Goal: Task Accomplishment & Management: Complete application form

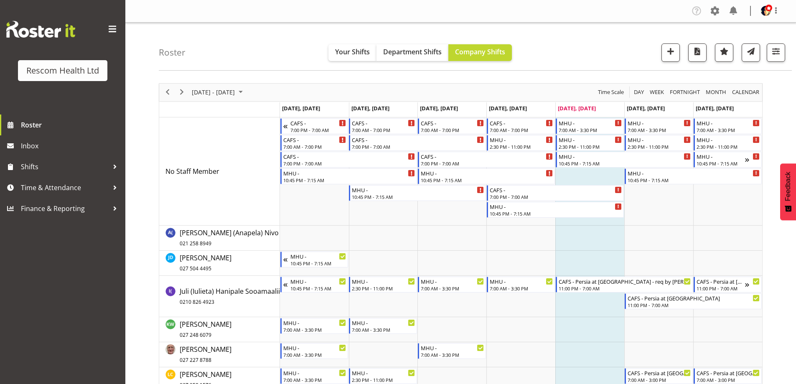
scroll to position [133, 0]
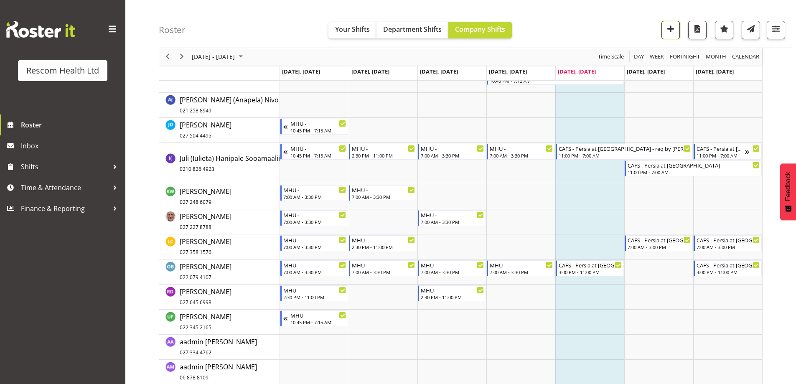
click at [671, 30] on span "button" at bounding box center [670, 28] width 11 height 11
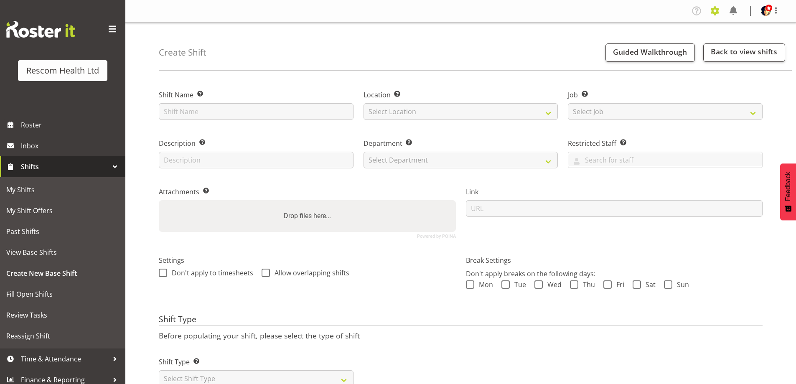
click at [716, 13] on span at bounding box center [714, 10] width 13 height 13
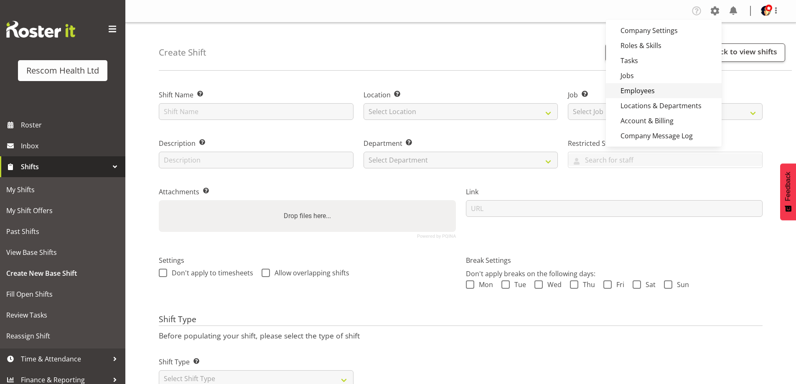
click at [648, 90] on link "Employees" at bounding box center [664, 90] width 116 height 15
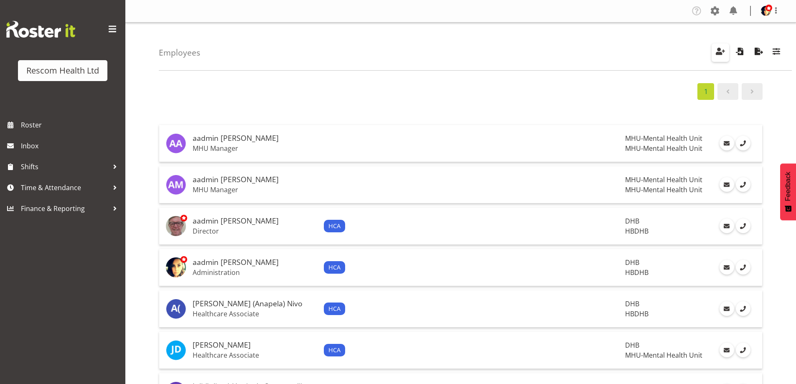
click at [719, 52] on span "button" at bounding box center [720, 51] width 11 height 11
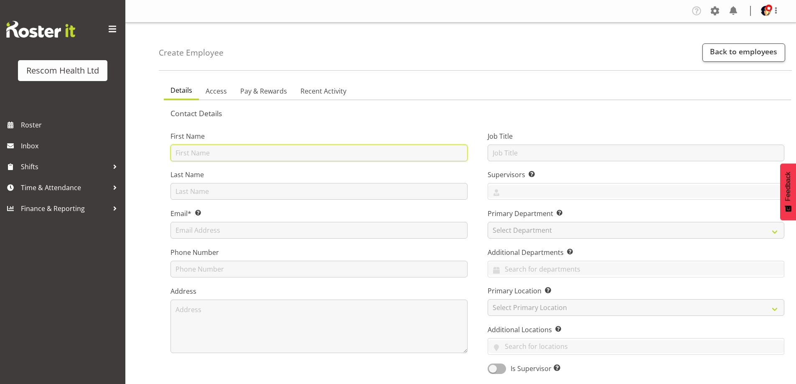
click at [242, 152] on input "text" at bounding box center [318, 153] width 297 height 17
type input "Michelle"
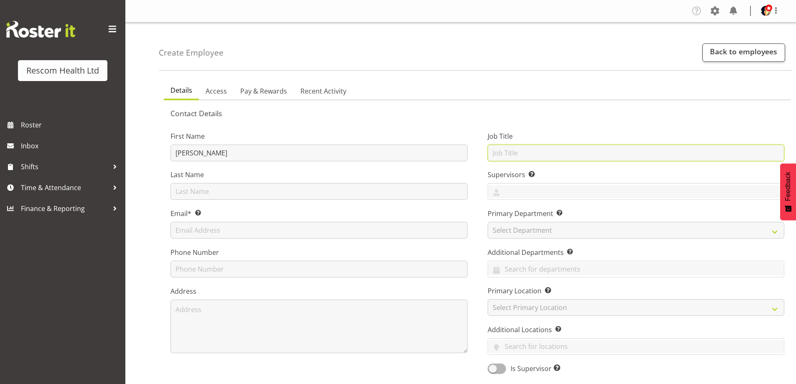
click at [562, 151] on input "text" at bounding box center [635, 153] width 297 height 17
type input "Healthcare Associate"
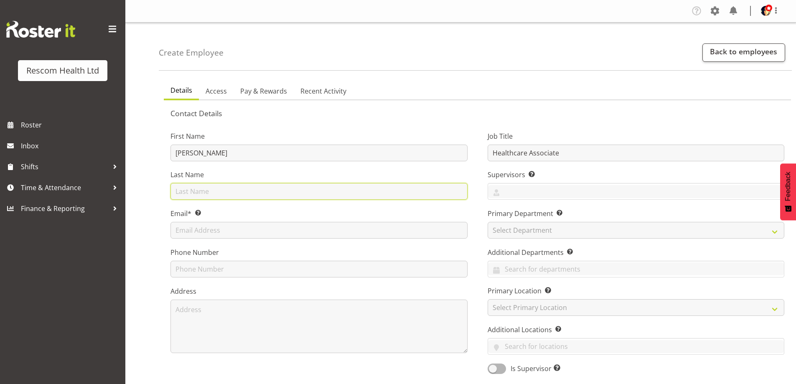
click at [263, 195] on input "text" at bounding box center [318, 191] width 297 height 17
type input "Woodford"
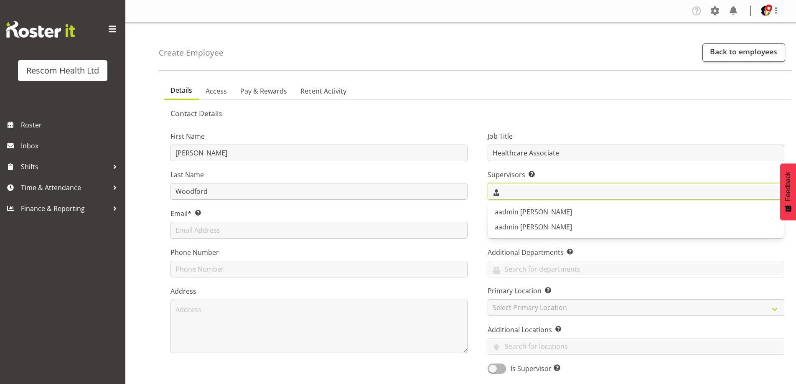
click at [498, 190] on input "text" at bounding box center [636, 191] width 296 height 13
click at [521, 233] on link "aadmin [PERSON_NAME]" at bounding box center [636, 226] width 296 height 15
click at [517, 193] on span "aadmin [PERSON_NAME]" at bounding box center [529, 191] width 70 height 9
click at [528, 215] on span "aadmin [PERSON_NAME]" at bounding box center [533, 211] width 77 height 9
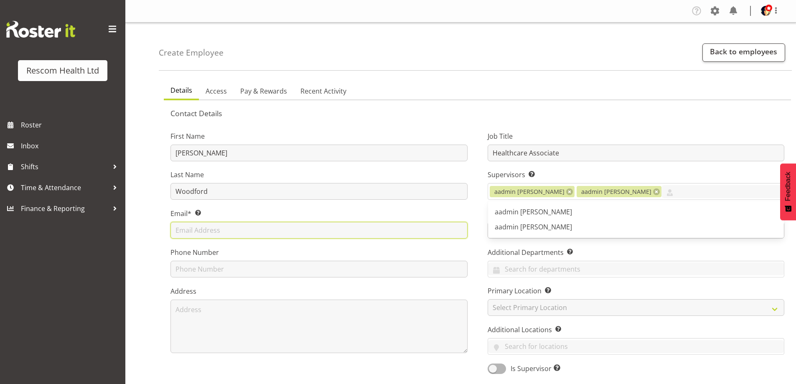
click at [220, 234] on input "text" at bounding box center [318, 230] width 297 height 17
type input "[EMAIL_ADDRESS][DOMAIN_NAME]"
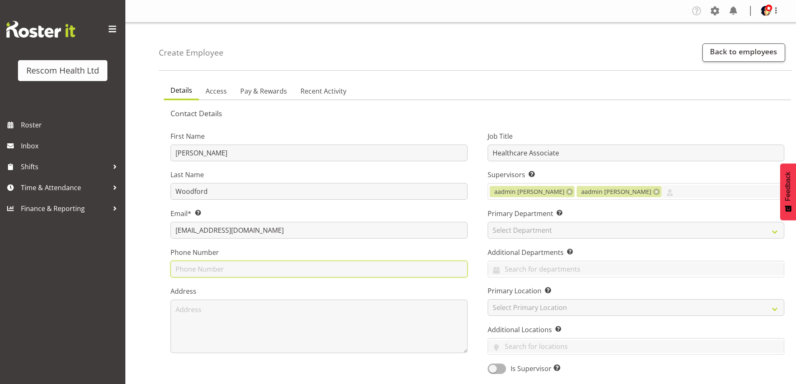
click at [238, 271] on input "text" at bounding box center [318, 269] width 297 height 17
type input "02041735300"
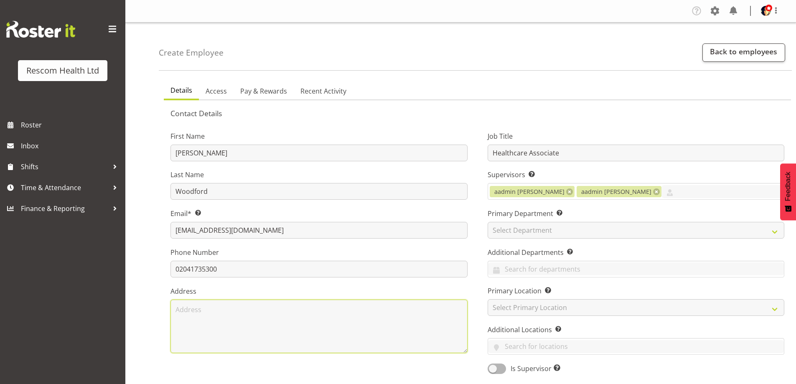
click at [228, 310] on textarea at bounding box center [318, 326] width 297 height 53
type textarea "18 Burlington Road Hospital Hill Napier"
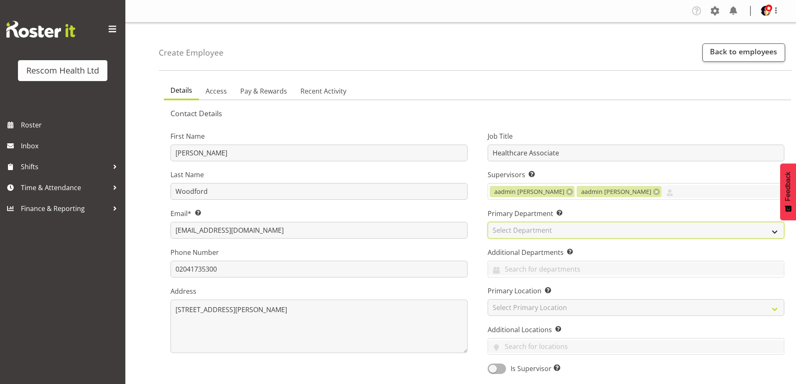
click at [514, 231] on select "Select Department CAFS Colwyn House Cranford Hospice Emerge Emerge - Stortford …" at bounding box center [635, 230] width 297 height 17
select select "616"
click at [487, 222] on select "Select Department CAFS Colwyn House Cranford Hospice Emerge Emerge - Stortford …" at bounding box center [635, 230] width 297 height 17
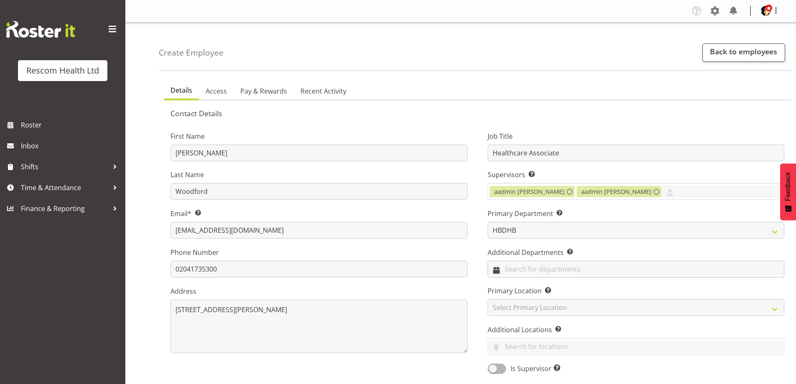
click at [520, 271] on input "text" at bounding box center [636, 268] width 296 height 13
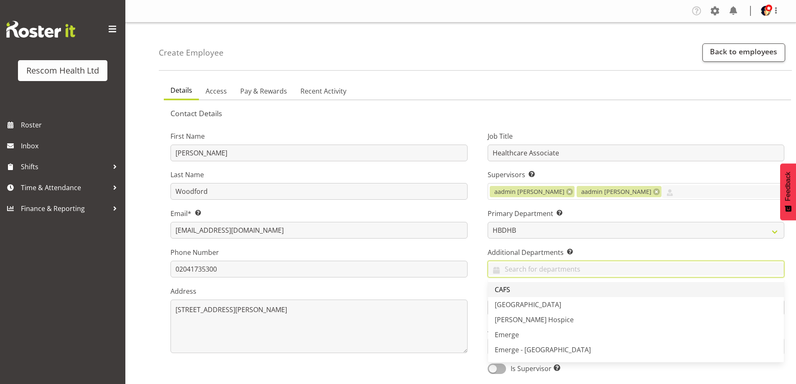
click at [519, 295] on link "CAFS" at bounding box center [636, 289] width 296 height 15
click at [529, 268] on input "text" at bounding box center [651, 268] width 266 height 13
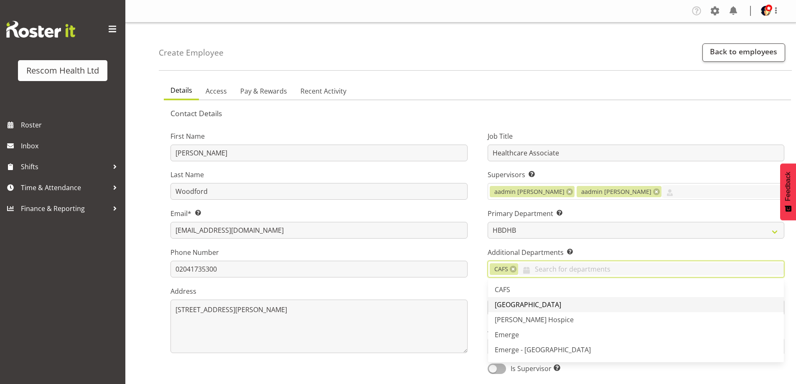
click at [524, 304] on span "[GEOGRAPHIC_DATA]" at bounding box center [528, 304] width 66 height 9
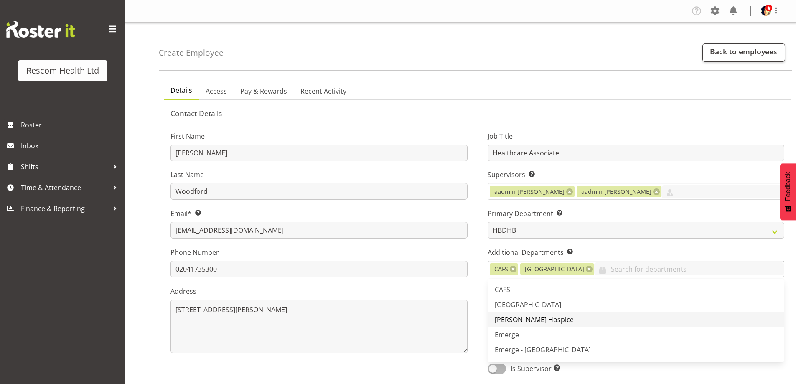
drag, startPoint x: 525, startPoint y: 320, endPoint x: 522, endPoint y: 324, distance: 5.1
click at [524, 320] on span "[PERSON_NAME] Hospice" at bounding box center [534, 319] width 79 height 9
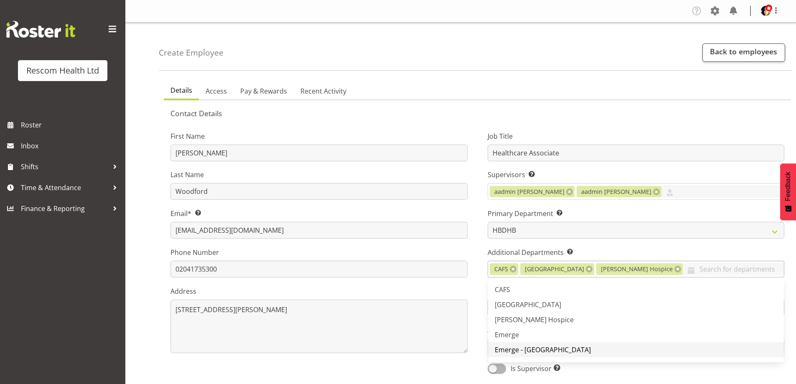
drag, startPoint x: 515, startPoint y: 333, endPoint x: 518, endPoint y: 345, distance: 11.8
click at [515, 334] on span "Emerge" at bounding box center [507, 334] width 24 height 9
click at [518, 351] on span "Emerge - [GEOGRAPHIC_DATA]" at bounding box center [543, 349] width 96 height 9
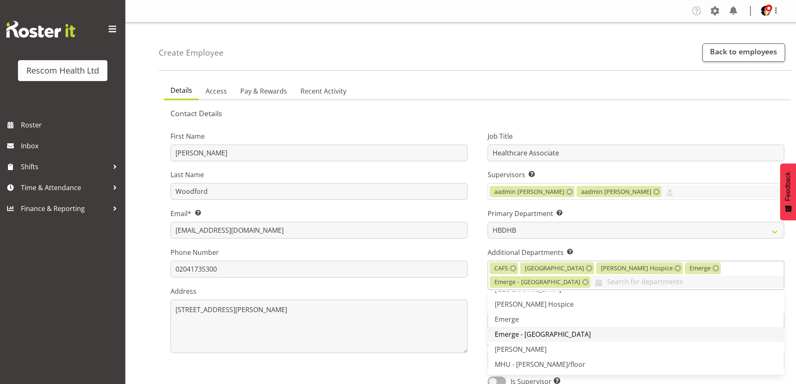
scroll to position [43, 0]
click at [522, 334] on span "[PERSON_NAME]" at bounding box center [521, 333] width 52 height 9
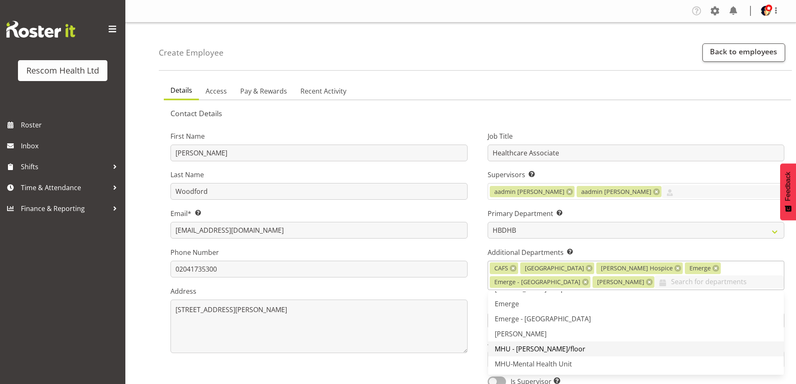
drag, startPoint x: 522, startPoint y: 346, endPoint x: 522, endPoint y: 366, distance: 20.1
click at [522, 346] on span "MHU - [PERSON_NAME]/floor" at bounding box center [540, 348] width 91 height 9
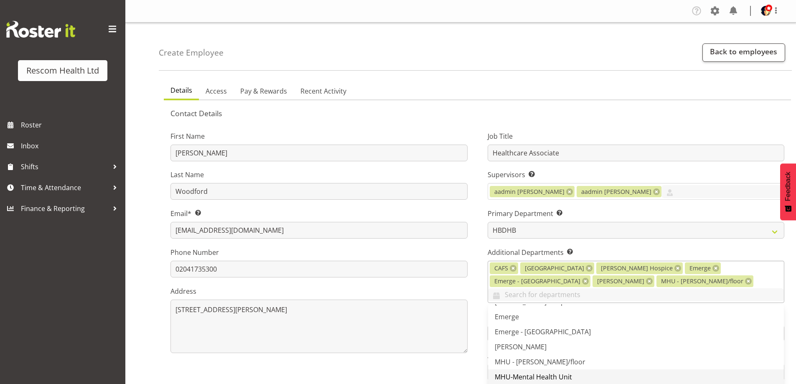
click at [522, 372] on span "MHU-Mental Health Unit" at bounding box center [533, 376] width 77 height 9
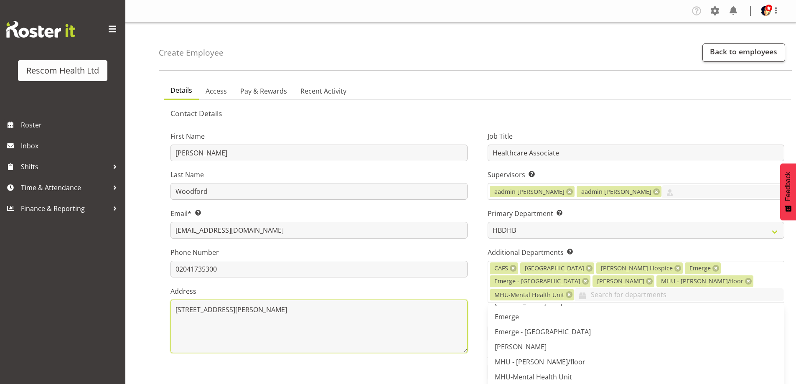
click at [411, 330] on textarea "18 Burlington Road Hospital Hill Napier" at bounding box center [318, 326] width 297 height 53
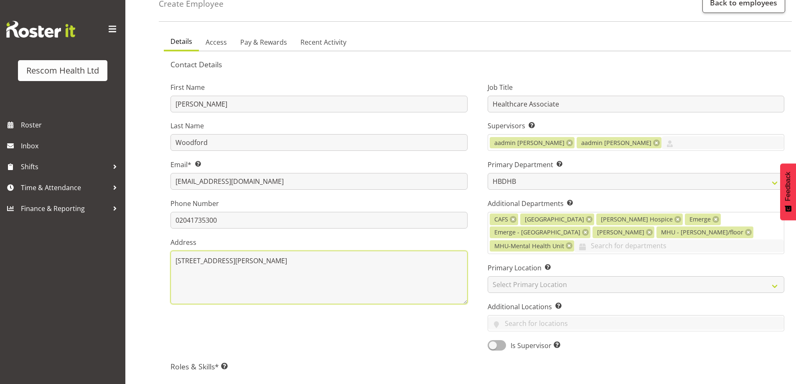
scroll to position [125, 0]
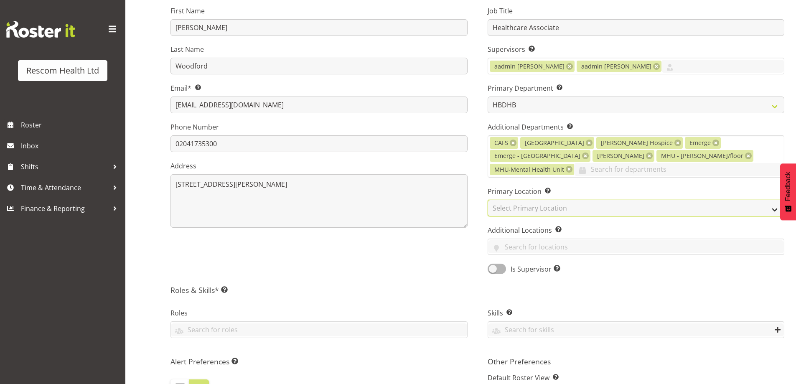
click at [533, 200] on select "Select Primary Location CAFS Colwyn House Cranford Hospice DHB Emerge - Hospita…" at bounding box center [635, 208] width 297 height 17
select select "901"
click at [487, 200] on select "Select Primary Location CAFS Colwyn House Cranford Hospice DHB Emerge - Hospita…" at bounding box center [635, 208] width 297 height 17
click at [508, 240] on input "text" at bounding box center [636, 246] width 296 height 13
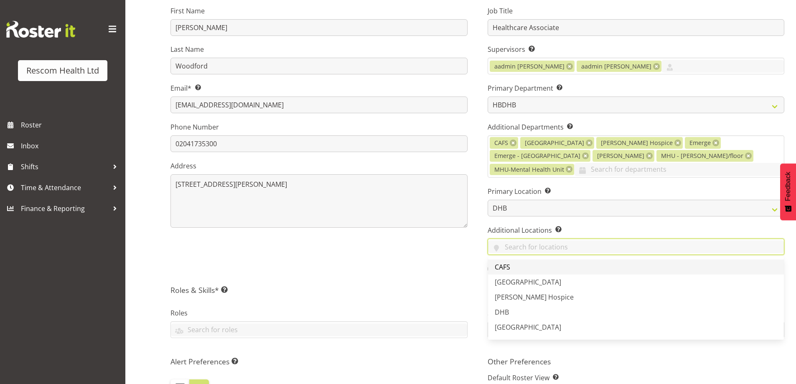
click at [521, 259] on link "CAFS" at bounding box center [636, 266] width 296 height 15
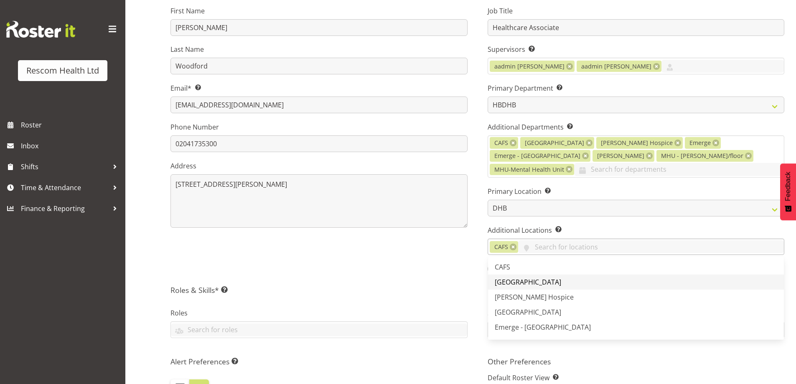
drag, startPoint x: 522, startPoint y: 269, endPoint x: 525, endPoint y: 279, distance: 9.9
click at [522, 277] on span "[GEOGRAPHIC_DATA]" at bounding box center [528, 281] width 66 height 9
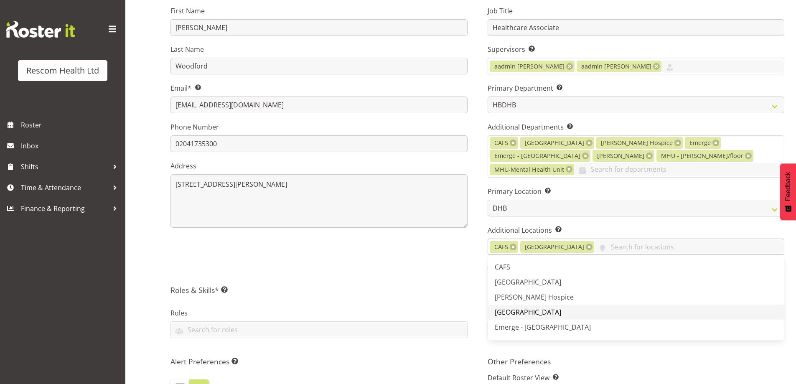
drag, startPoint x: 525, startPoint y: 283, endPoint x: 531, endPoint y: 296, distance: 14.2
click at [525, 292] on span "[PERSON_NAME] Hospice" at bounding box center [534, 296] width 79 height 9
drag, startPoint x: 531, startPoint y: 297, endPoint x: 537, endPoint y: 305, distance: 10.1
click at [532, 307] on span "[GEOGRAPHIC_DATA]" at bounding box center [528, 311] width 66 height 9
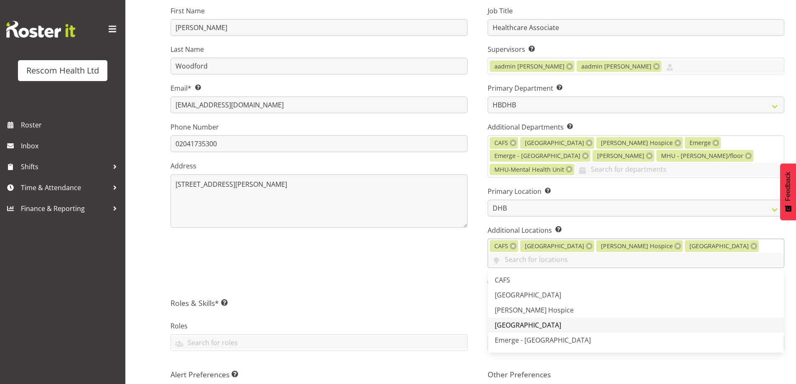
click at [540, 335] on span "Emerge - [GEOGRAPHIC_DATA]" at bounding box center [543, 339] width 96 height 9
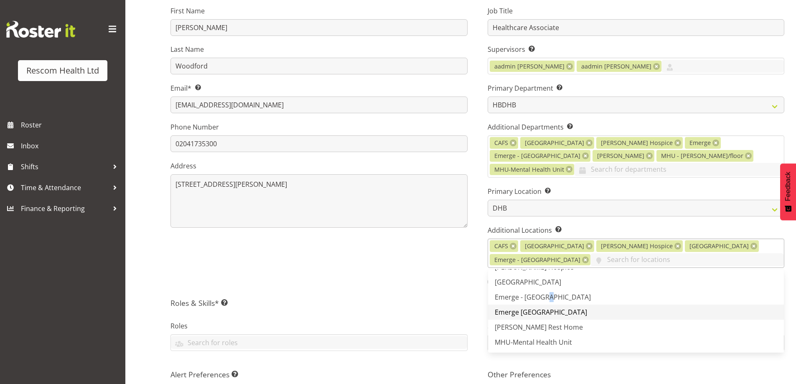
scroll to position [43, 0]
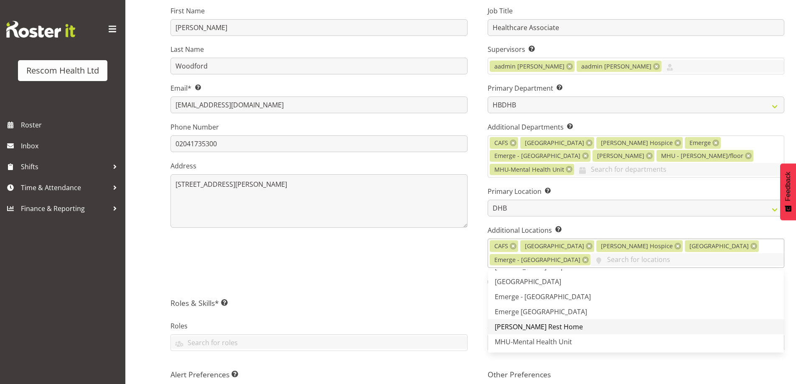
drag, startPoint x: 553, startPoint y: 297, endPoint x: 559, endPoint y: 310, distance: 13.5
click at [553, 307] on span "Emerge [GEOGRAPHIC_DATA]" at bounding box center [541, 311] width 92 height 9
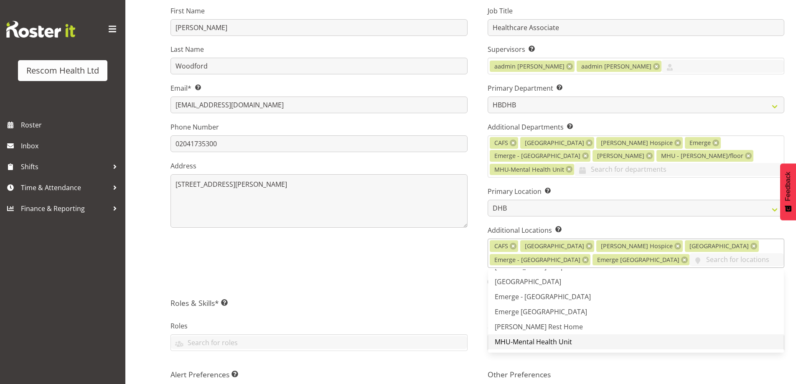
drag, startPoint x: 559, startPoint y: 312, endPoint x: 560, endPoint y: 325, distance: 13.0
click at [561, 322] on span "[PERSON_NAME] Rest Home" at bounding box center [539, 326] width 88 height 9
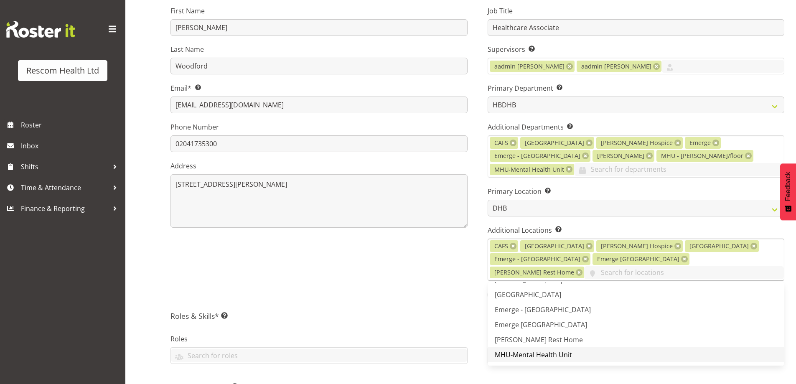
click at [559, 350] on span "MHU-Mental Health Unit" at bounding box center [533, 354] width 77 height 9
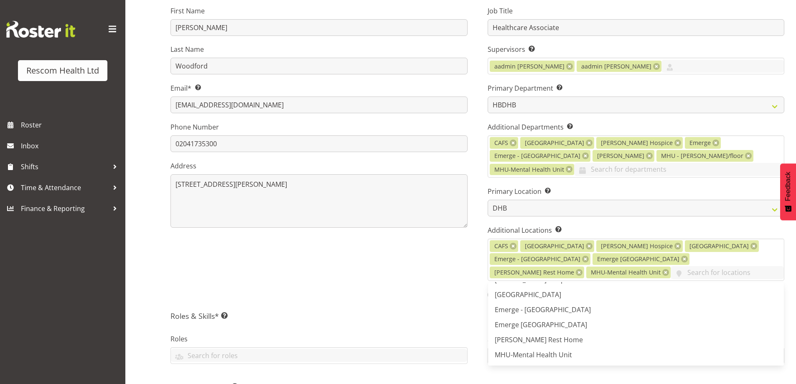
click at [428, 260] on div "First Name Michelle Last Name Woodford Email* This is a required field. michell…" at bounding box center [318, 150] width 317 height 312
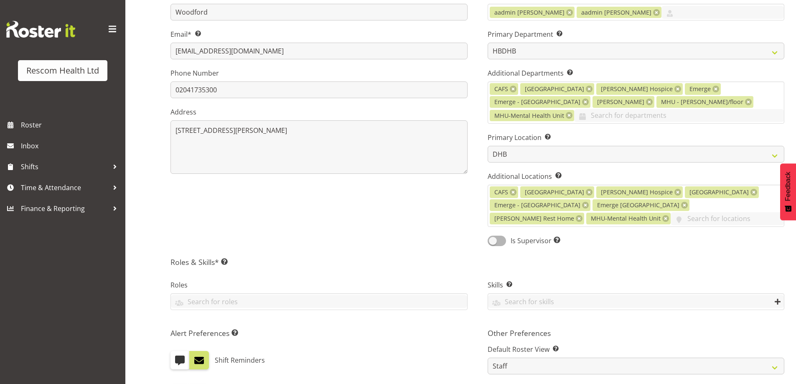
scroll to position [334, 0]
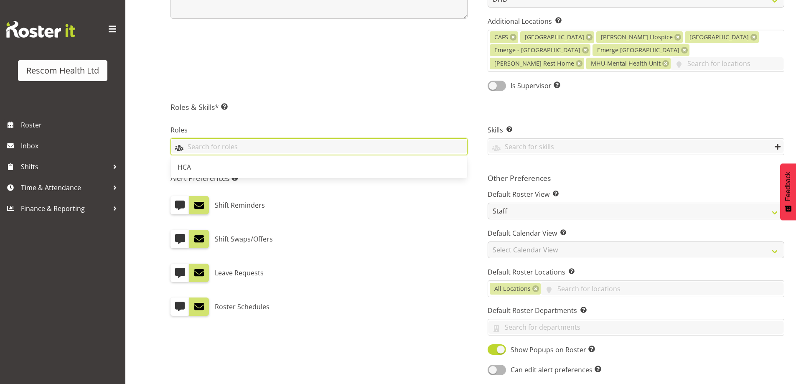
click at [273, 140] on input "text" at bounding box center [319, 146] width 296 height 13
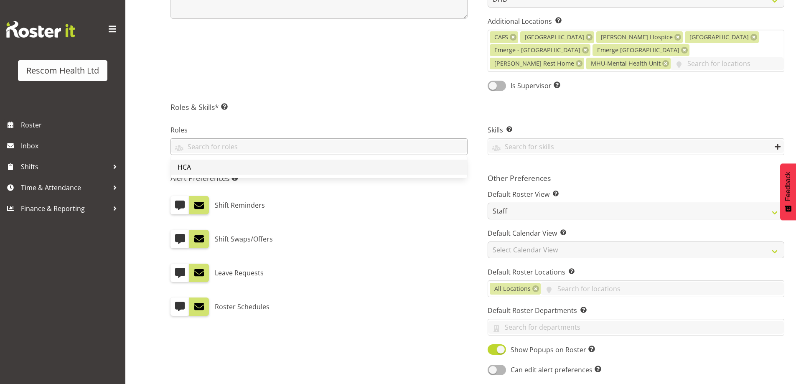
click at [265, 160] on link "HCA" at bounding box center [319, 167] width 296 height 15
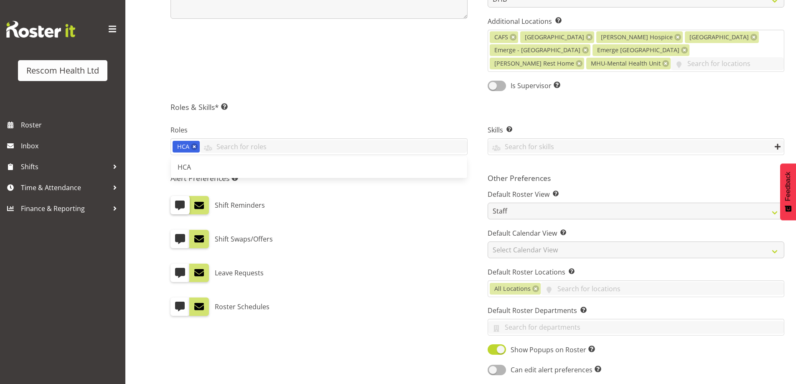
click at [178, 200] on span at bounding box center [180, 205] width 11 height 11
click at [176, 203] on input "checkbox" at bounding box center [172, 205] width 5 height 5
checkbox input "true"
click at [181, 301] on span at bounding box center [180, 306] width 11 height 11
click at [176, 304] on input "checkbox" at bounding box center [172, 306] width 5 height 5
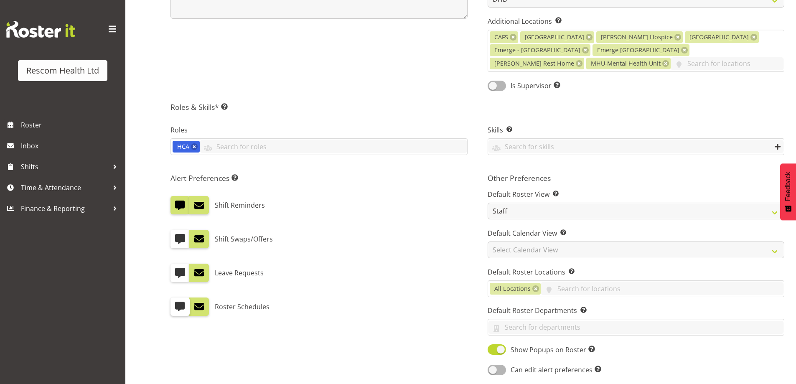
checkbox input "true"
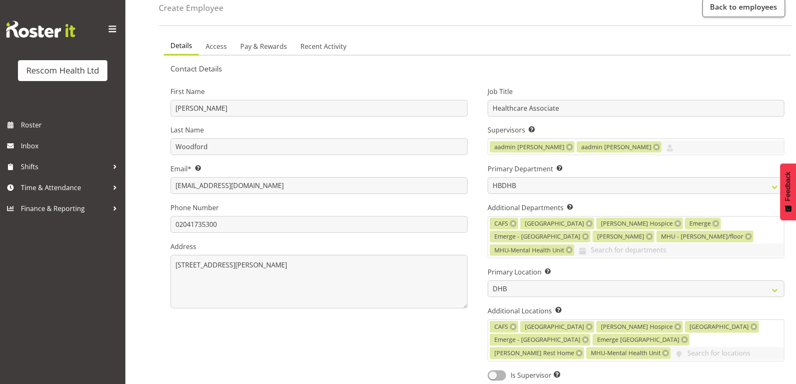
scroll to position [0, 0]
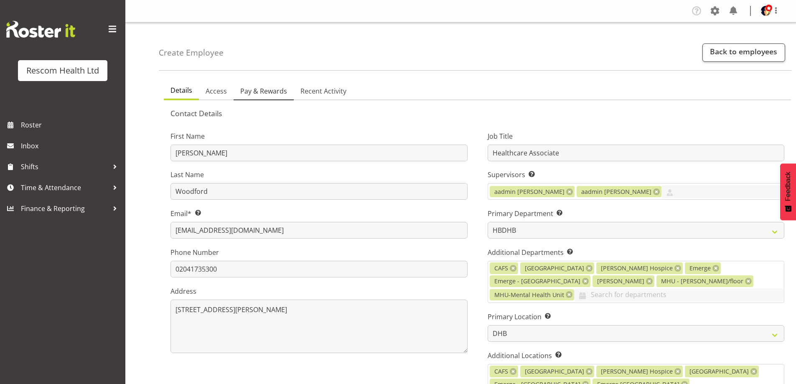
click at [249, 90] on span "Pay & Rewards" at bounding box center [263, 91] width 47 height 10
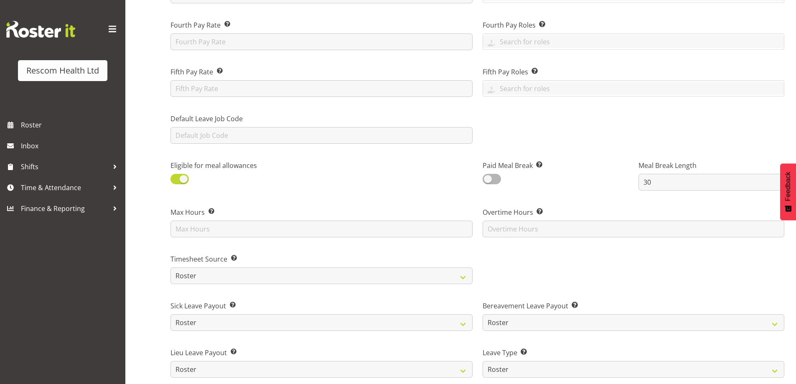
scroll to position [292, 0]
click at [495, 177] on span at bounding box center [491, 178] width 18 height 10
click at [488, 177] on input "checkbox" at bounding box center [484, 177] width 5 height 5
checkbox input "true"
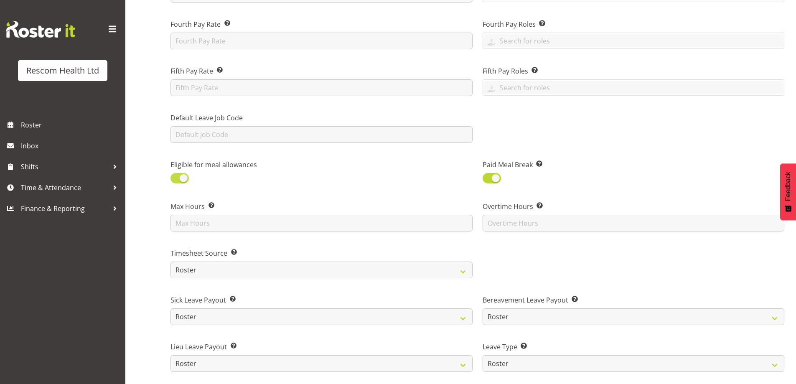
click at [174, 180] on span at bounding box center [179, 178] width 18 height 10
click at [174, 180] on input "checkbox" at bounding box center [172, 177] width 5 height 5
checkbox input "false"
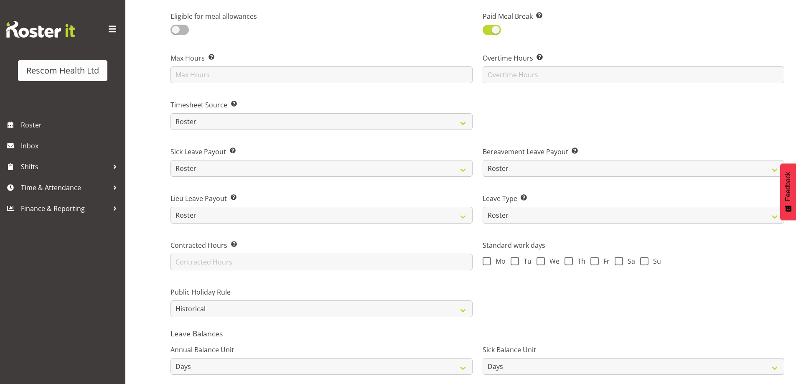
scroll to position [460, 0]
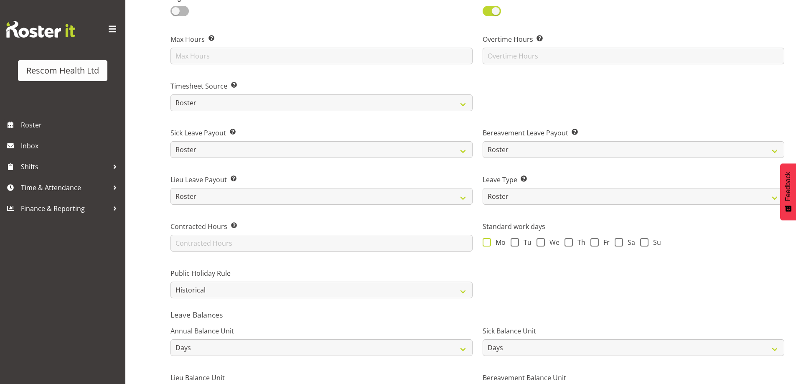
drag, startPoint x: 485, startPoint y: 241, endPoint x: 497, endPoint y: 242, distance: 12.2
click at [486, 241] on span at bounding box center [486, 242] width 8 height 8
click at [486, 241] on input "Mo" at bounding box center [484, 241] width 5 height 5
checkbox input "true"
drag, startPoint x: 512, startPoint y: 243, endPoint x: 528, endPoint y: 244, distance: 16.0
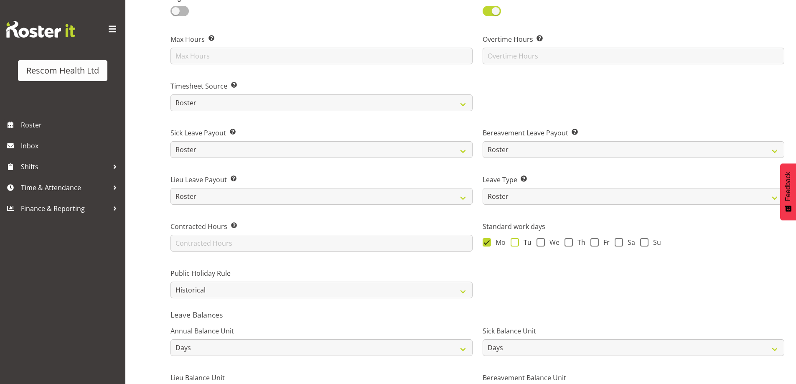
click at [514, 243] on span at bounding box center [514, 242] width 8 height 8
click at [514, 243] on input "Tu" at bounding box center [512, 241] width 5 height 5
checkbox input "true"
drag, startPoint x: 541, startPoint y: 243, endPoint x: 549, endPoint y: 246, distance: 9.2
click at [542, 243] on span at bounding box center [540, 242] width 8 height 8
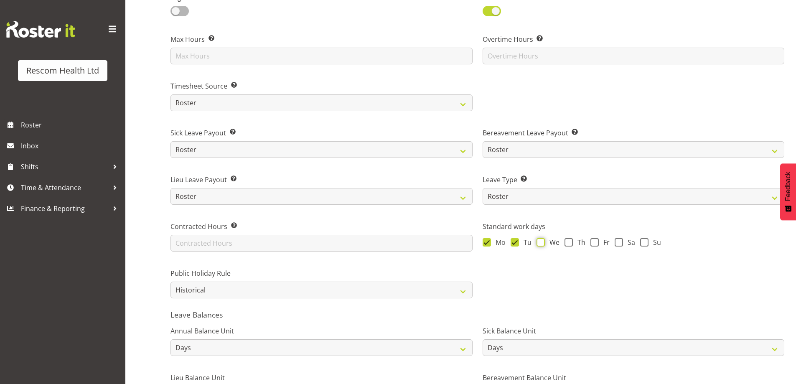
click at [542, 243] on input "We" at bounding box center [538, 241] width 5 height 5
checkbox input "true"
drag, startPoint x: 565, startPoint y: 241, endPoint x: 589, endPoint y: 243, distance: 23.5
click at [570, 241] on span at bounding box center [568, 242] width 8 height 8
click at [570, 241] on input "Th" at bounding box center [566, 241] width 5 height 5
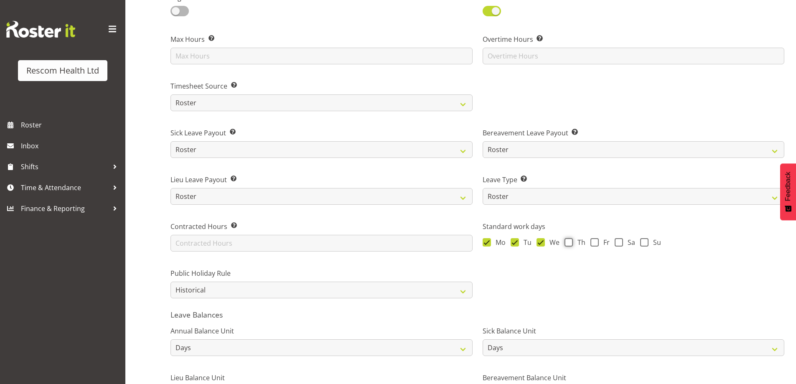
checkbox input "true"
drag, startPoint x: 591, startPoint y: 241, endPoint x: 612, endPoint y: 241, distance: 21.3
click at [598, 241] on span at bounding box center [594, 242] width 8 height 8
click at [596, 241] on input "Fr" at bounding box center [592, 241] width 5 height 5
checkbox input "true"
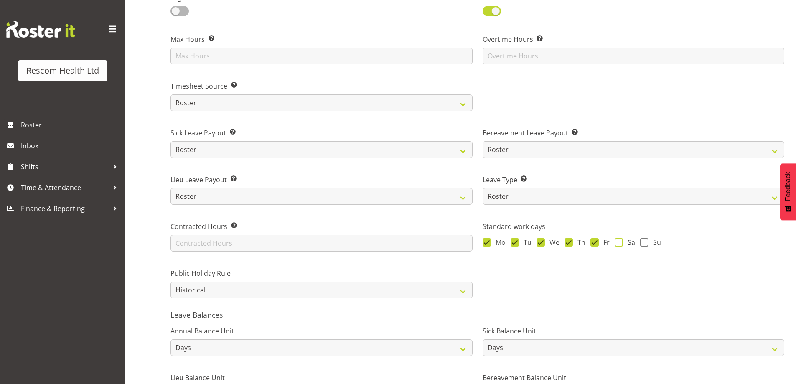
drag, startPoint x: 616, startPoint y: 241, endPoint x: 634, endPoint y: 240, distance: 17.5
click at [622, 240] on label "Sa" at bounding box center [624, 242] width 20 height 8
click at [620, 240] on input "Sa" at bounding box center [616, 241] width 5 height 5
checkbox input "true"
click at [643, 239] on span at bounding box center [644, 242] width 8 height 8
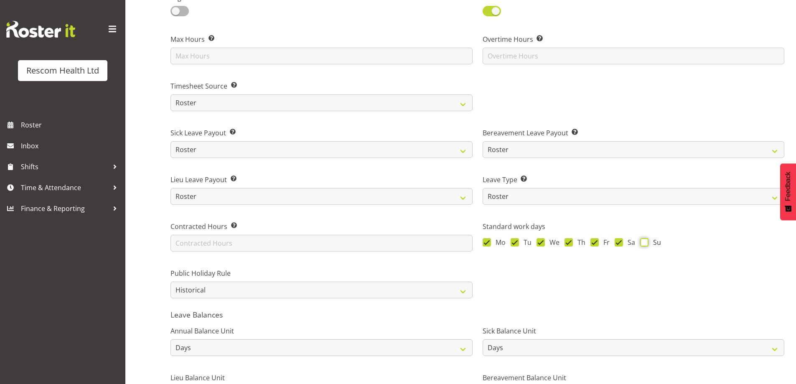
click at [643, 239] on input "Su" at bounding box center [642, 241] width 5 height 5
checkbox input "true"
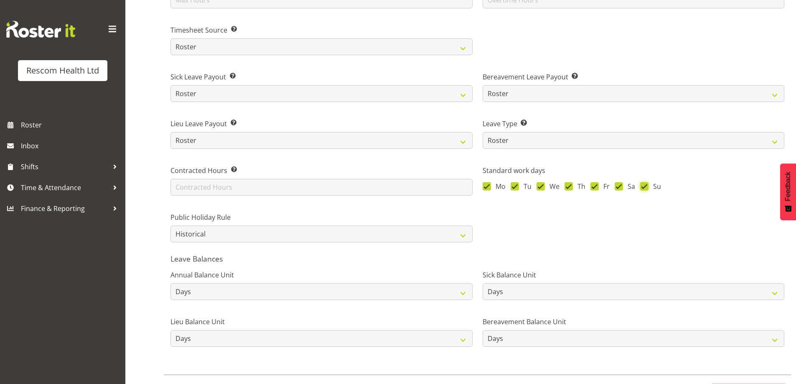
scroll to position [553, 0]
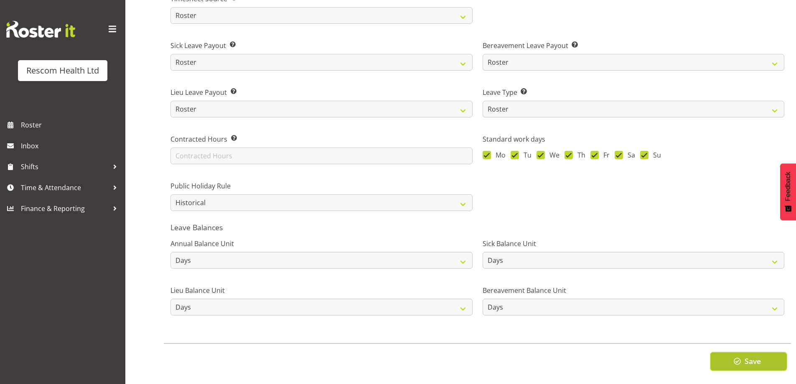
click at [753, 355] on span "Save" at bounding box center [752, 360] width 16 height 11
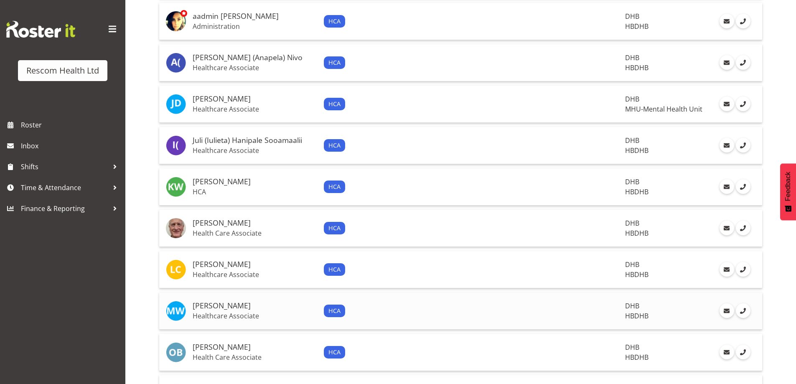
scroll to position [251, 0]
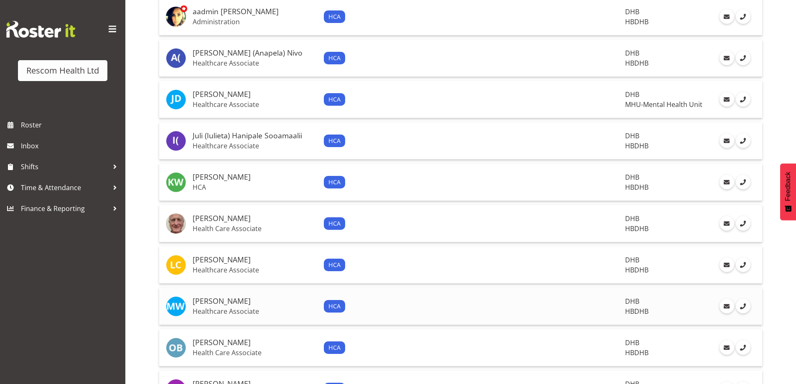
click at [233, 301] on h5 "[PERSON_NAME]" at bounding box center [255, 301] width 124 height 8
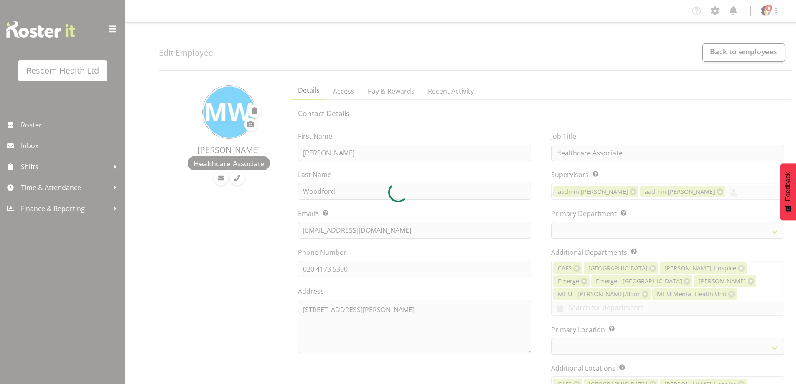
select select "TimelineWeek"
select select
select select "616"
select select "901"
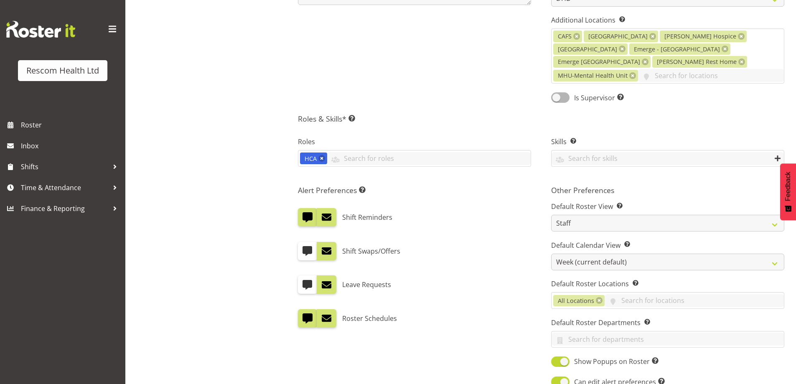
scroll to position [439, 0]
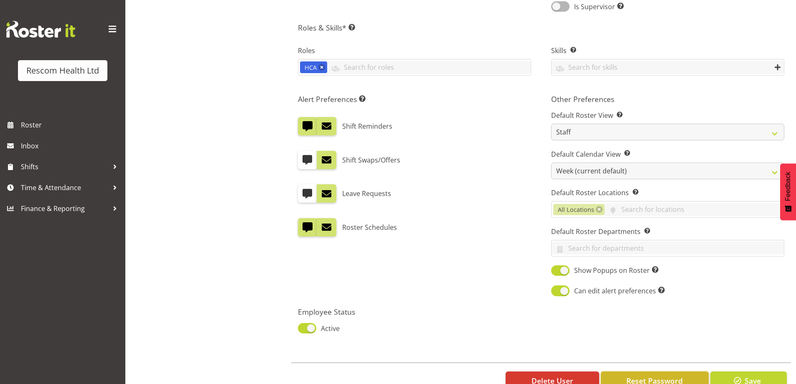
click at [642, 375] on span "Reset Password" at bounding box center [654, 380] width 56 height 11
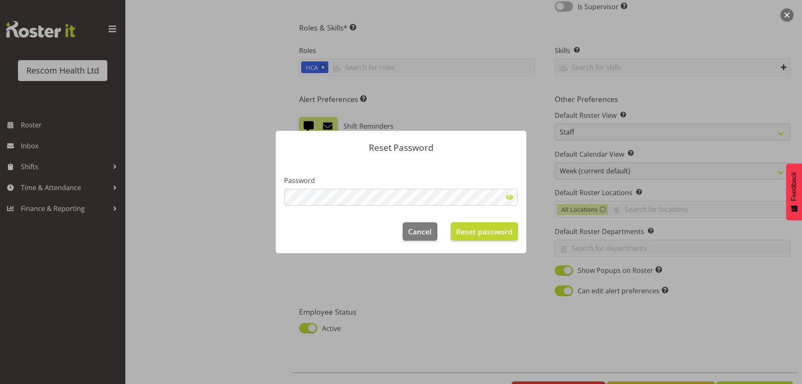
click at [506, 197] on span at bounding box center [509, 197] width 17 height 17
click at [477, 233] on span "Reset password" at bounding box center [484, 231] width 56 height 11
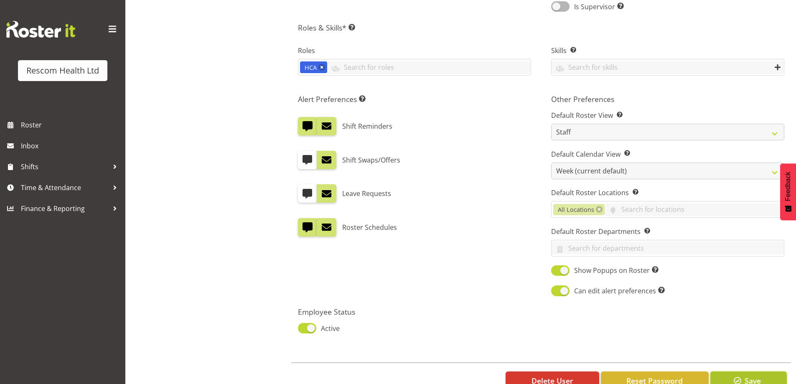
click at [740, 375] on span "button" at bounding box center [737, 380] width 11 height 11
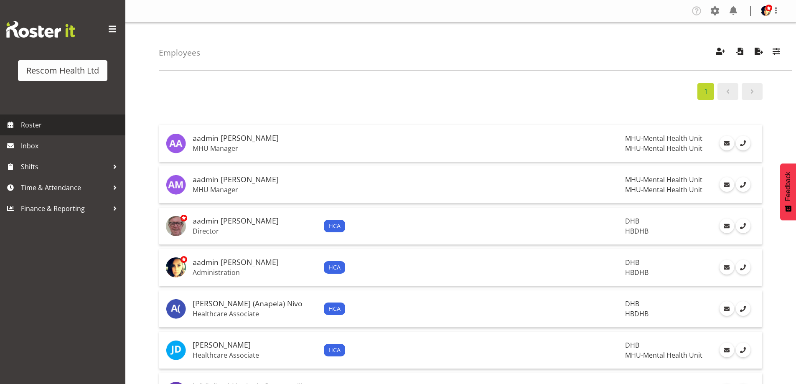
click at [52, 124] on span "Roster" at bounding box center [71, 125] width 100 height 13
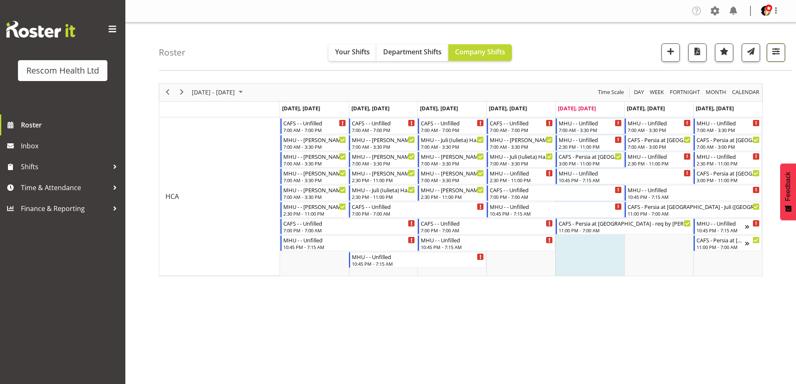
click at [778, 50] on span "button" at bounding box center [775, 51] width 11 height 11
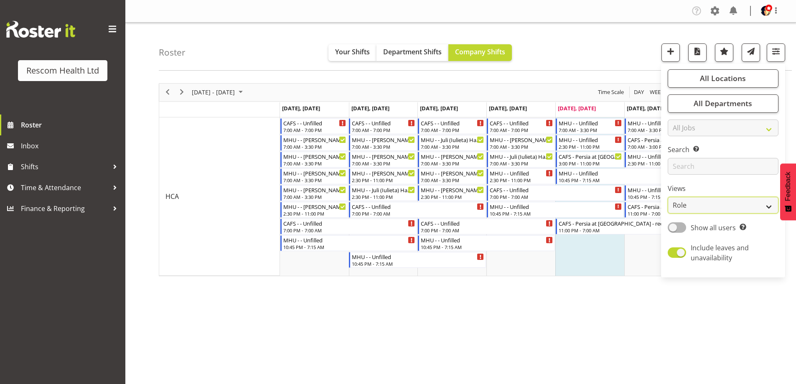
click at [716, 200] on select "Staff Role Shift - Horizontal Shift - Vertical Staff - Location" at bounding box center [723, 205] width 111 height 17
select select "staff"
click at [668, 197] on select "Staff Role Shift - Horizontal Shift - Vertical Staff - Location" at bounding box center [723, 205] width 111 height 17
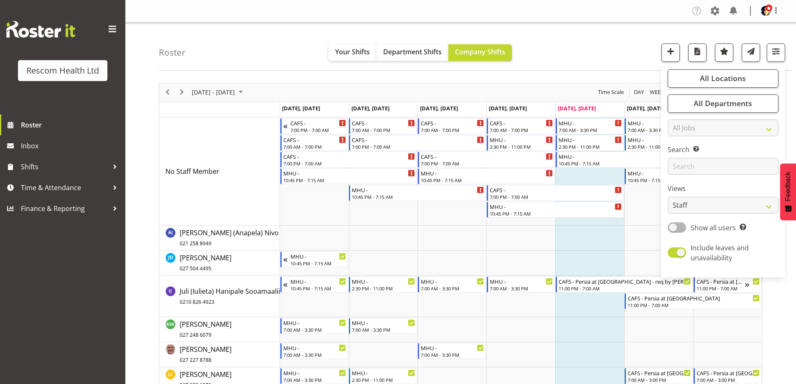
click at [639, 48] on div "Roster Your Shifts Department Shifts Company Shifts All Locations Clear CAFS Co…" at bounding box center [475, 47] width 633 height 48
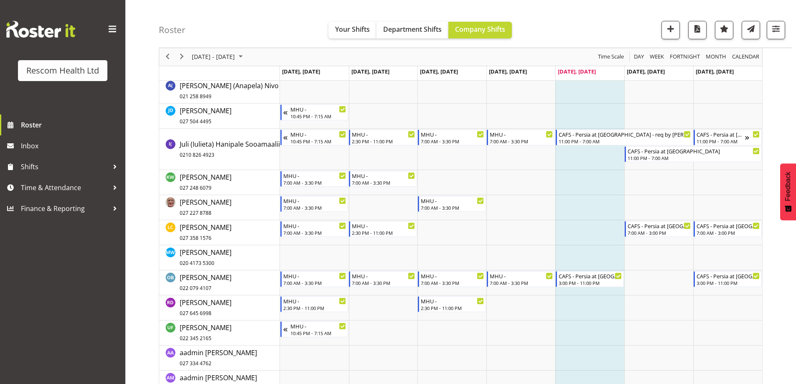
scroll to position [167, 0]
